Goal: Book appointment/travel/reservation

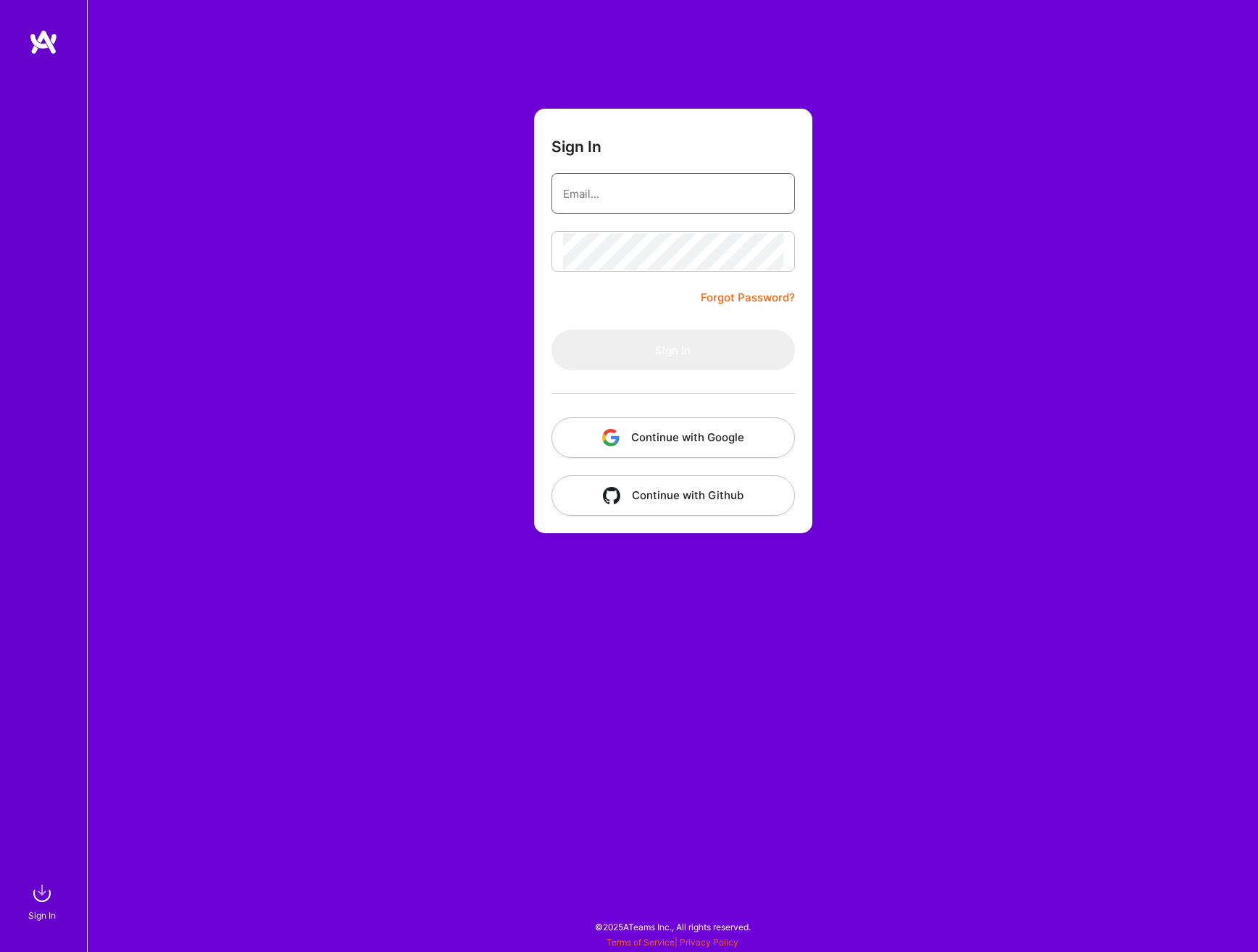
click at [585, 199] on input "email" at bounding box center [673, 193] width 220 height 37
type input "[EMAIL_ADDRESS][DOMAIN_NAME]"
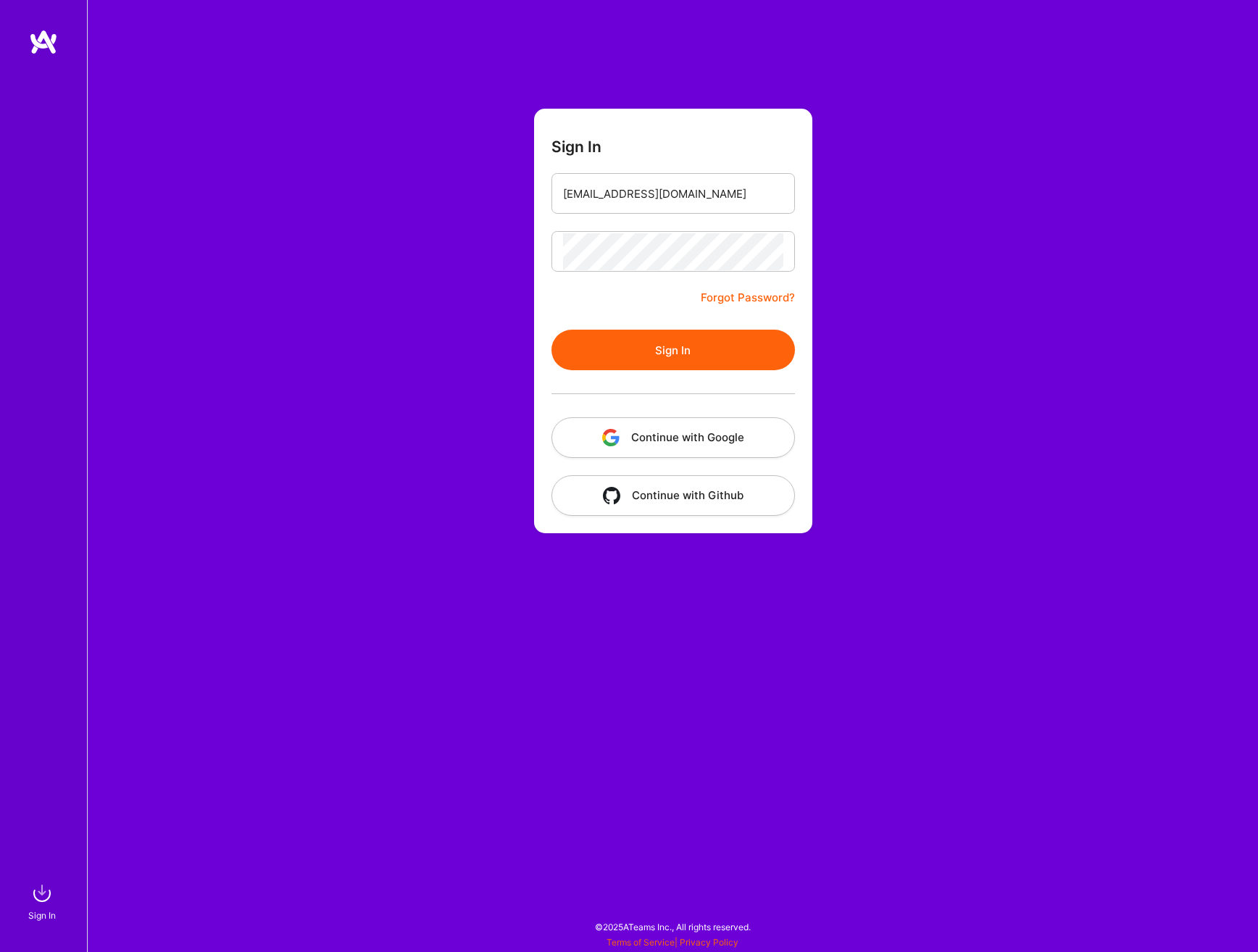
click at [697, 359] on button "Sign In" at bounding box center [673, 350] width 244 height 41
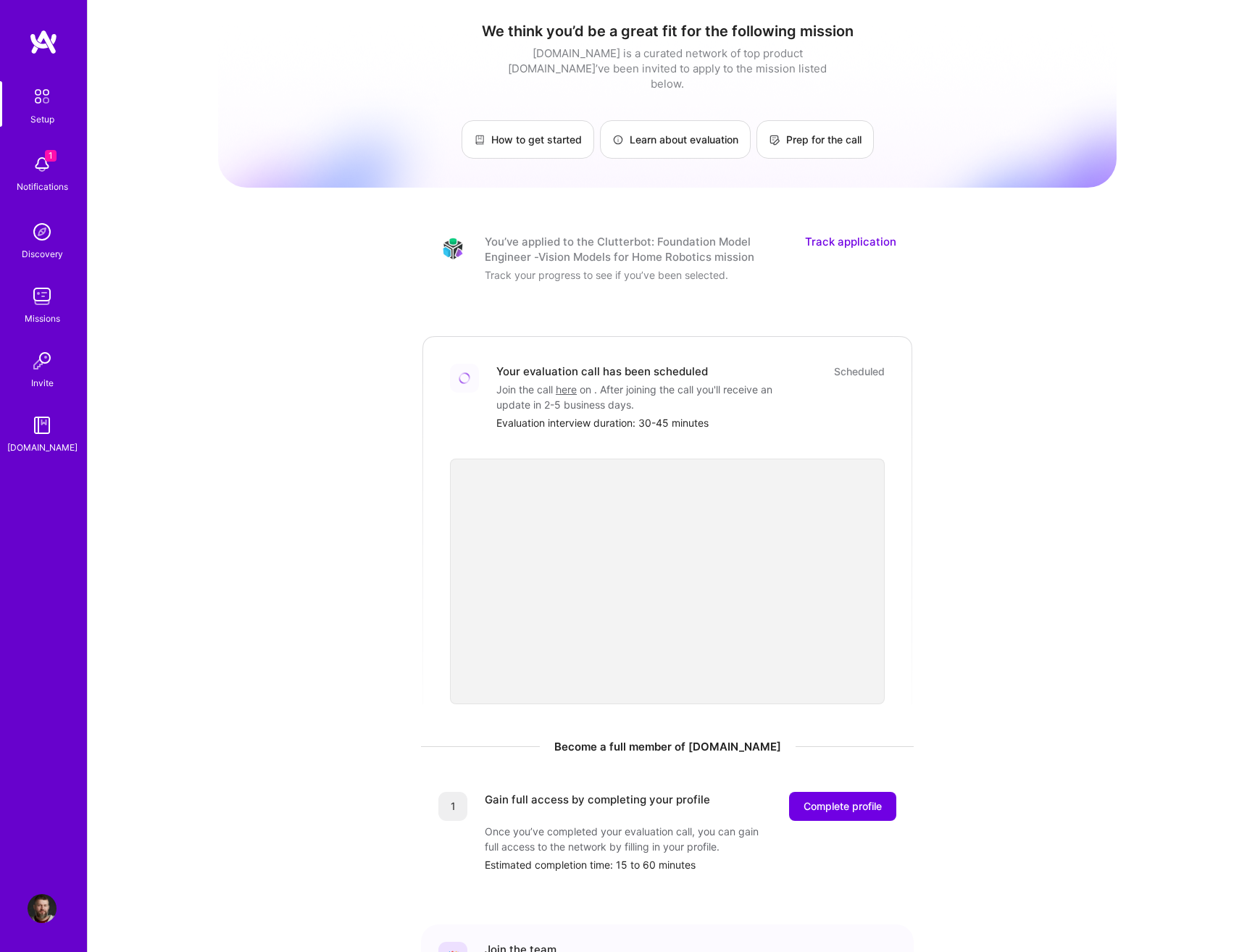
click at [54, 161] on span "1" at bounding box center [51, 156] width 12 height 12
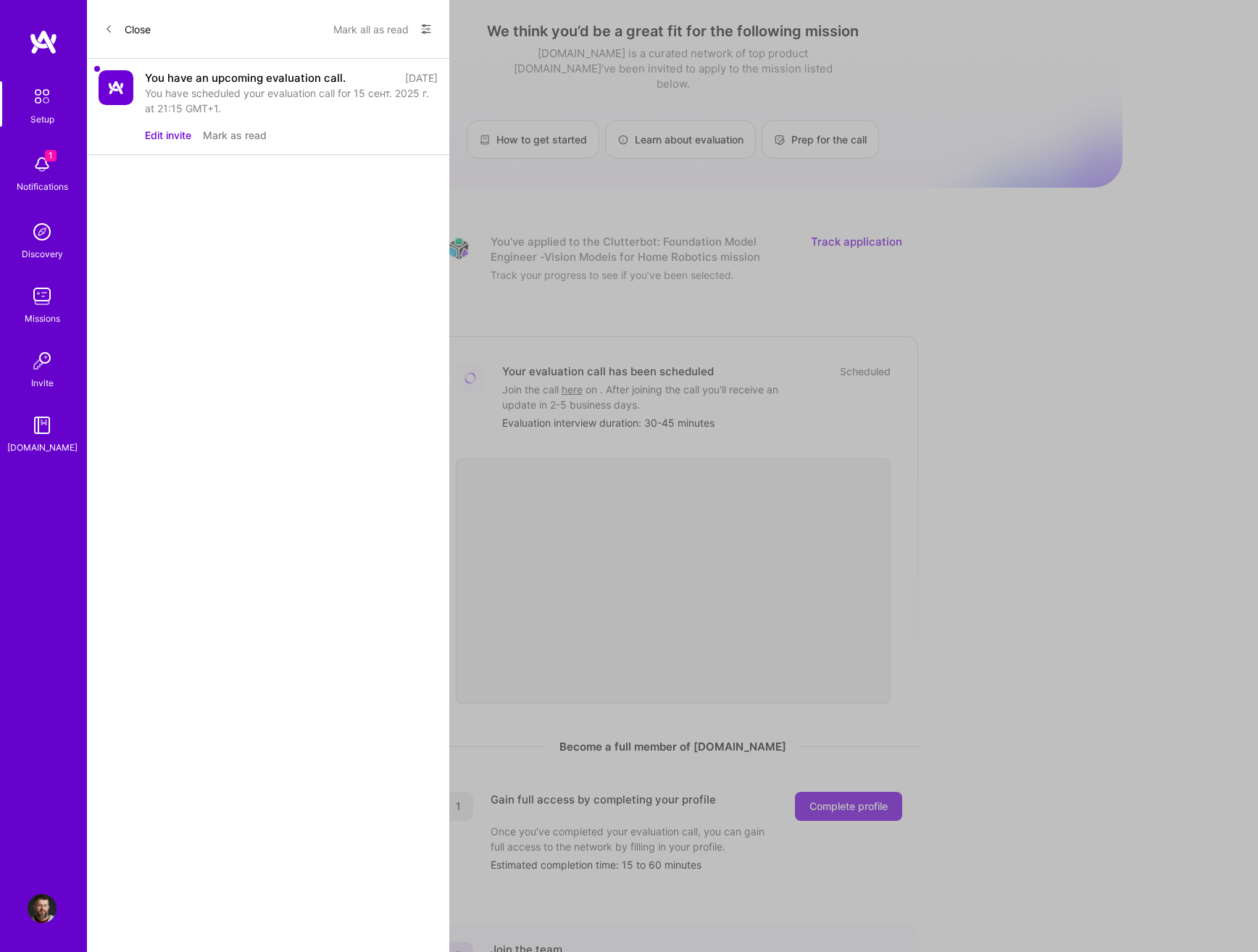
click at [175, 137] on button "Edit invite" at bounding box center [168, 135] width 47 height 15
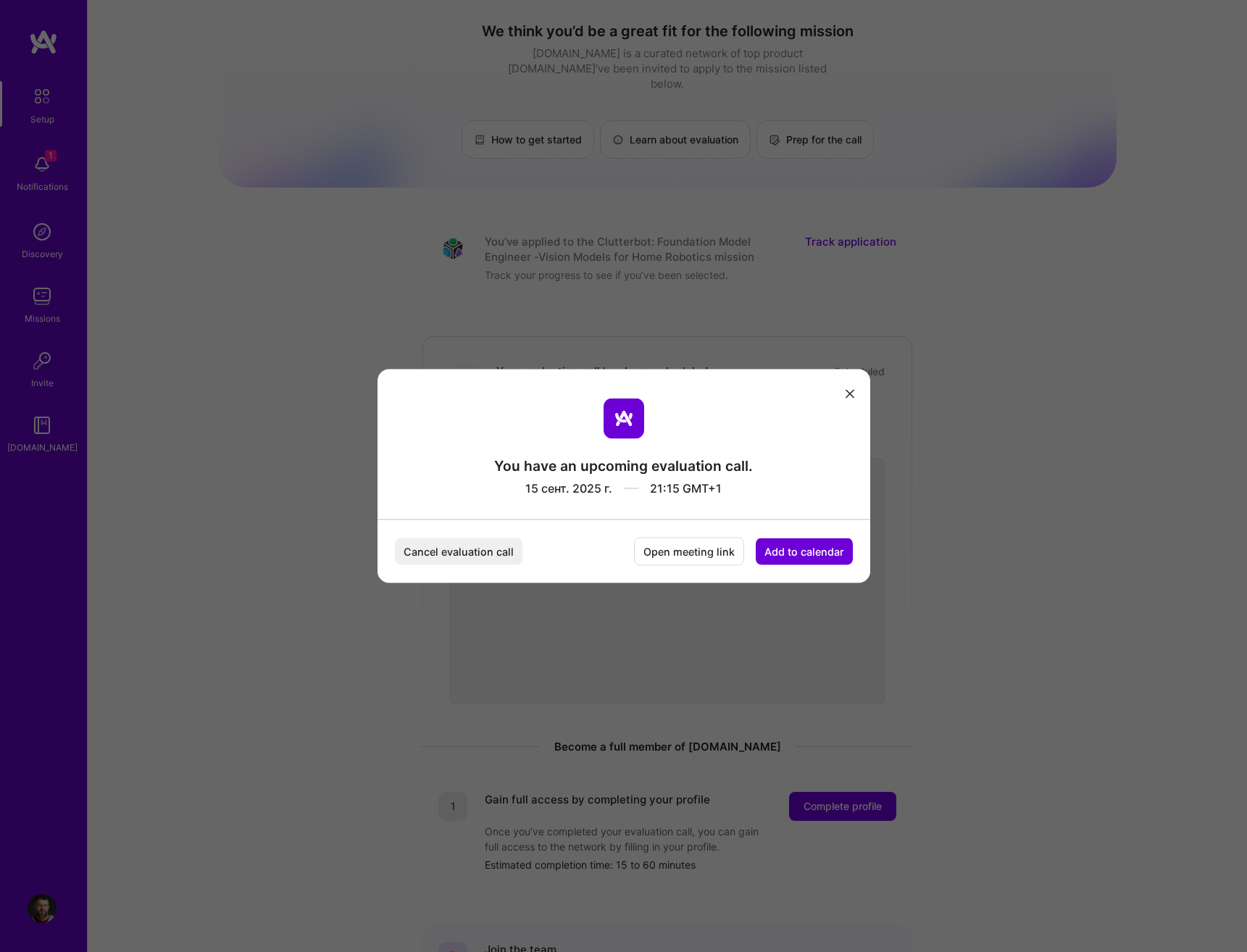
click at [477, 561] on button "Cancel evaluation call" at bounding box center [458, 551] width 127 height 27
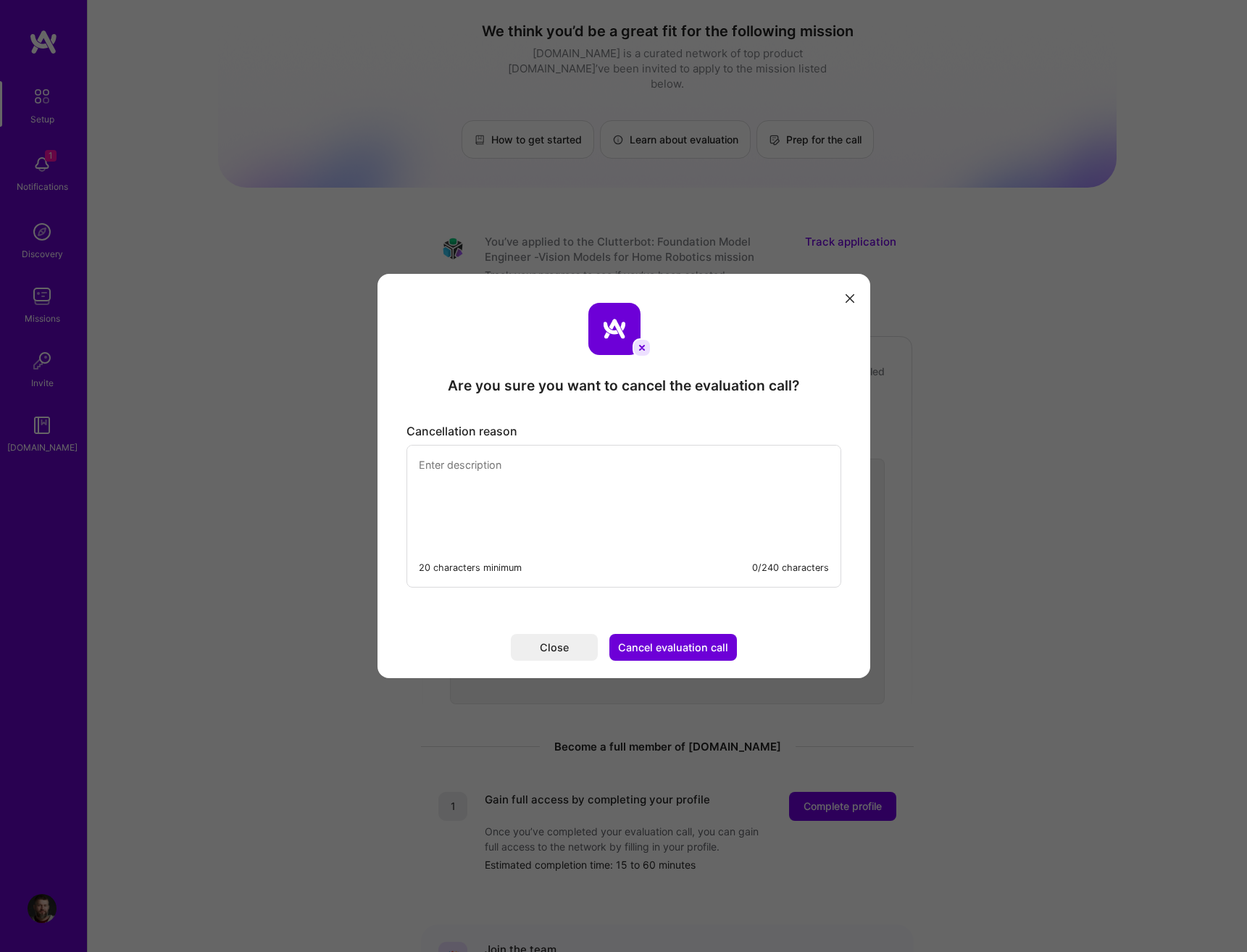
click at [486, 483] on textarea "modal" at bounding box center [624, 495] width 433 height 100
type textarea "I messed up the time shift and now I have overlapping meetings, sorry"
click at [675, 651] on button "Cancel evaluation call" at bounding box center [673, 647] width 127 height 27
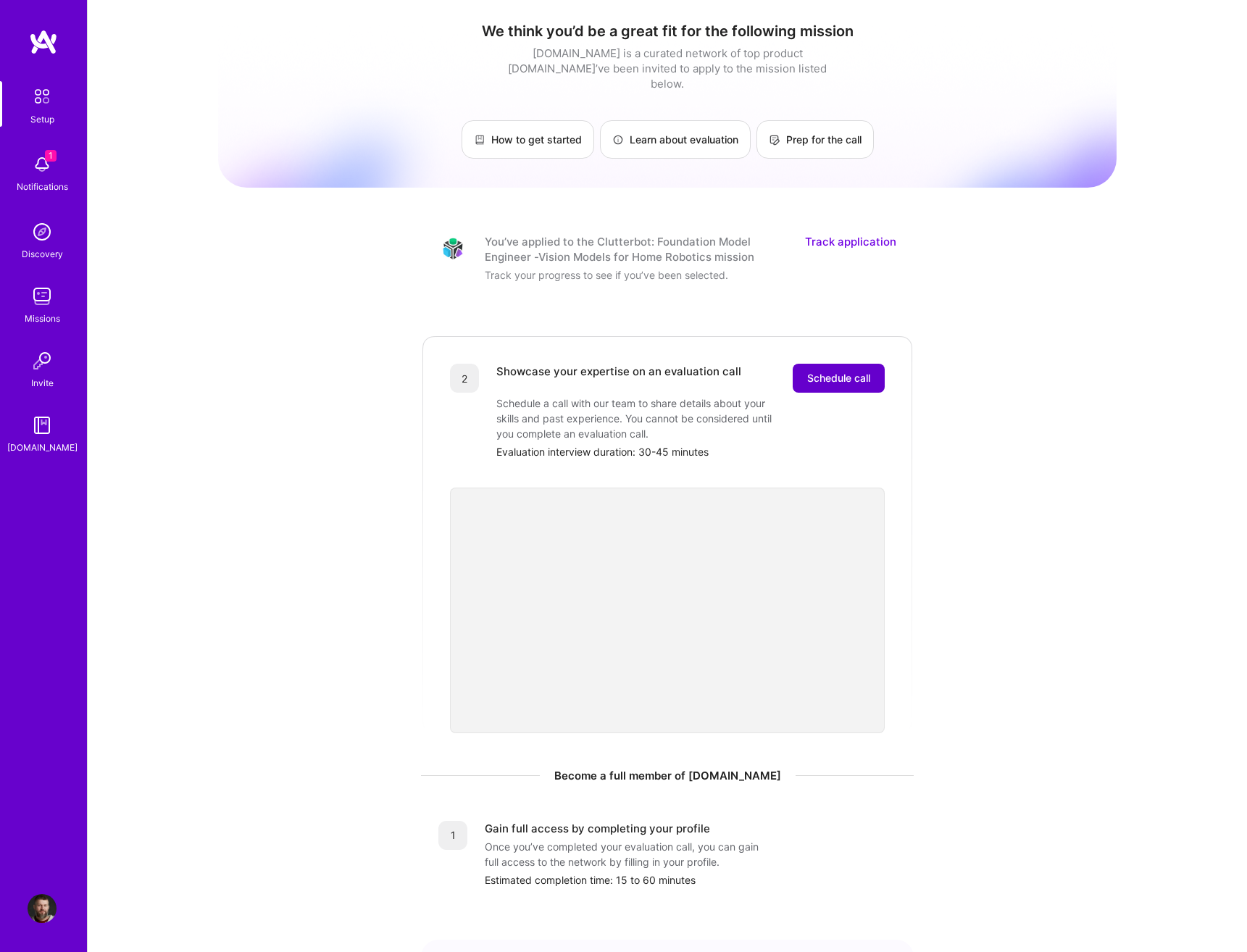
click at [818, 371] on span "Schedule call" at bounding box center [838, 378] width 63 height 15
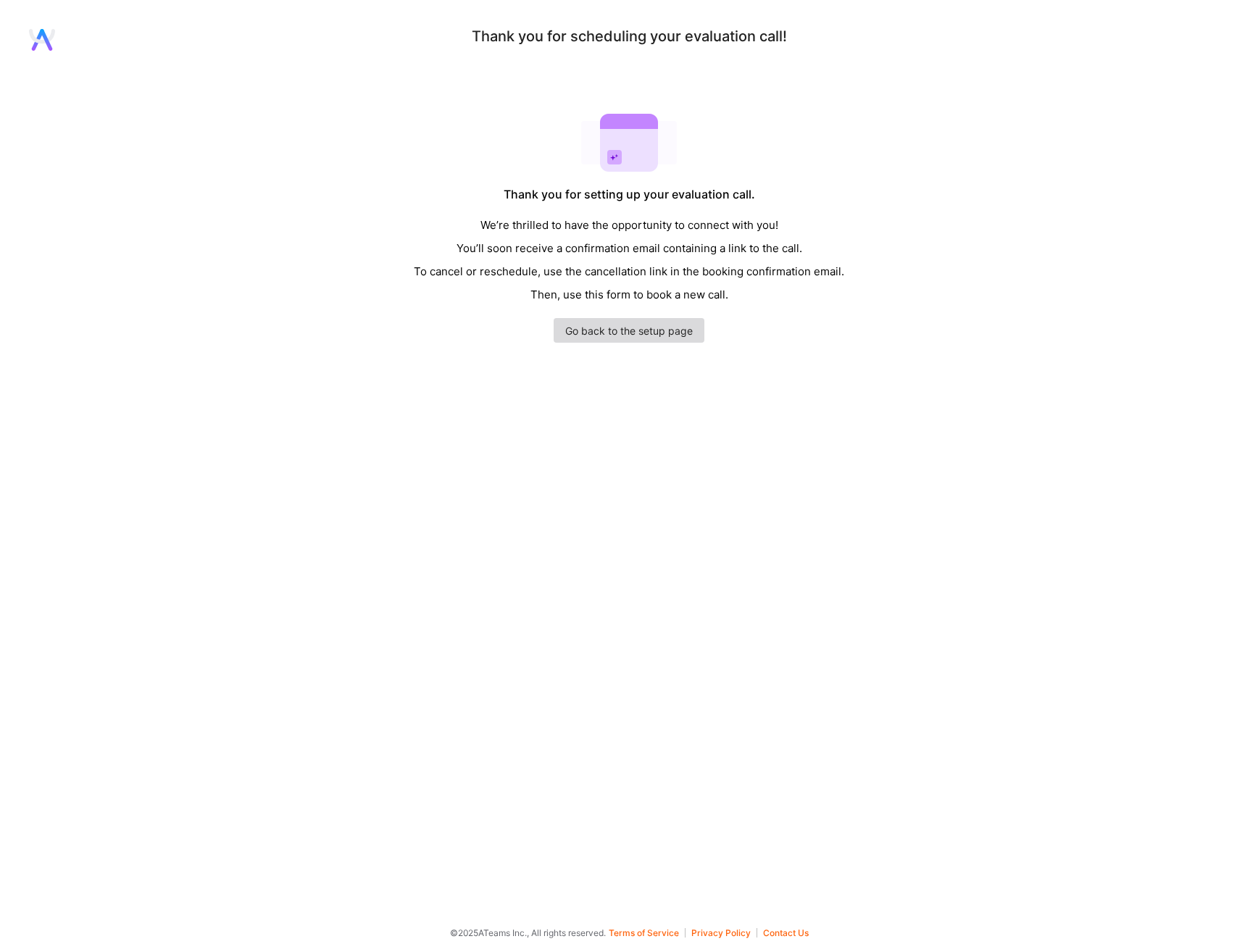
click at [638, 327] on link "Go back to the setup page" at bounding box center [628, 330] width 151 height 25
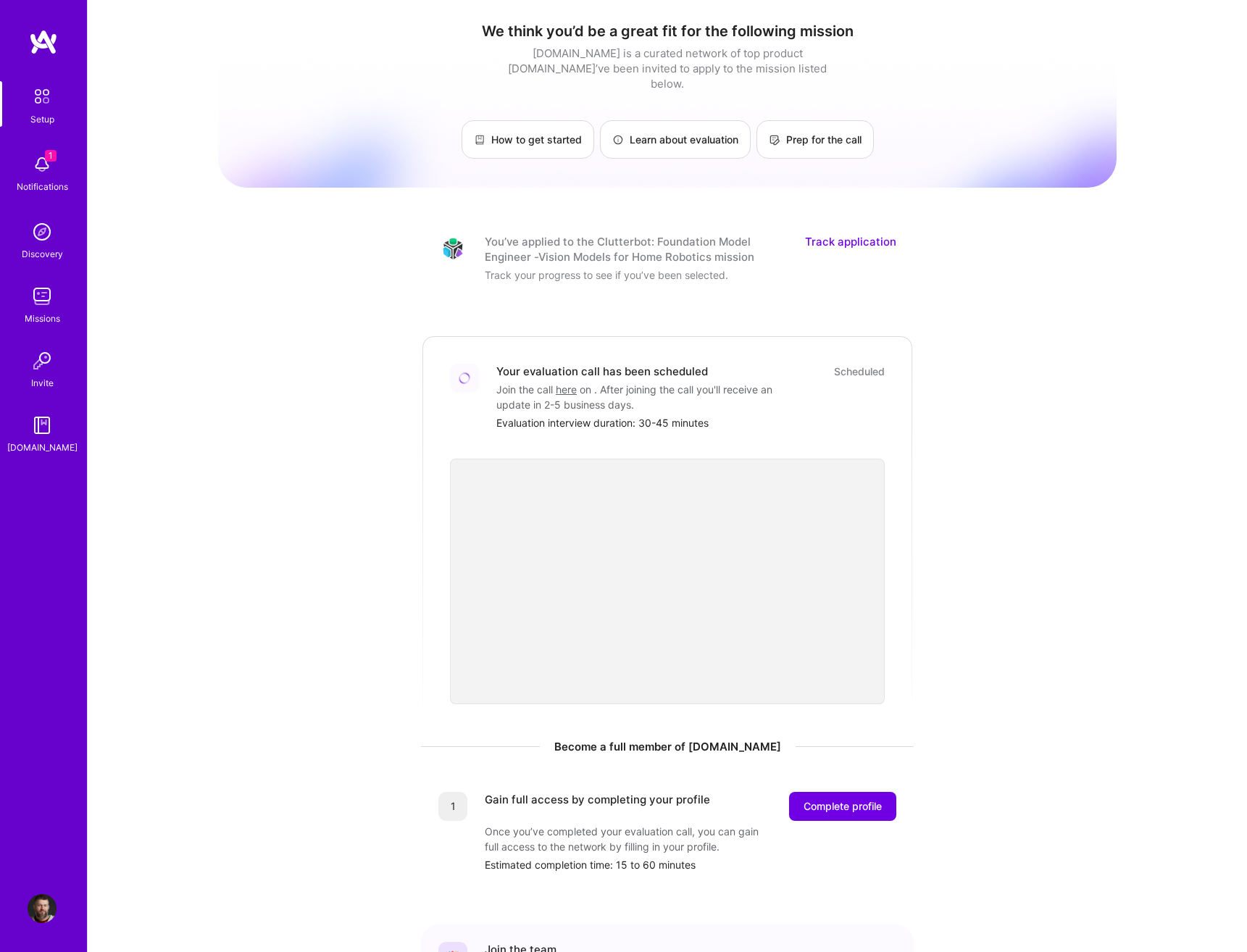
click at [36, 167] on img at bounding box center [42, 164] width 29 height 29
